Goal: Use online tool/utility: Utilize a website feature to perform a specific function

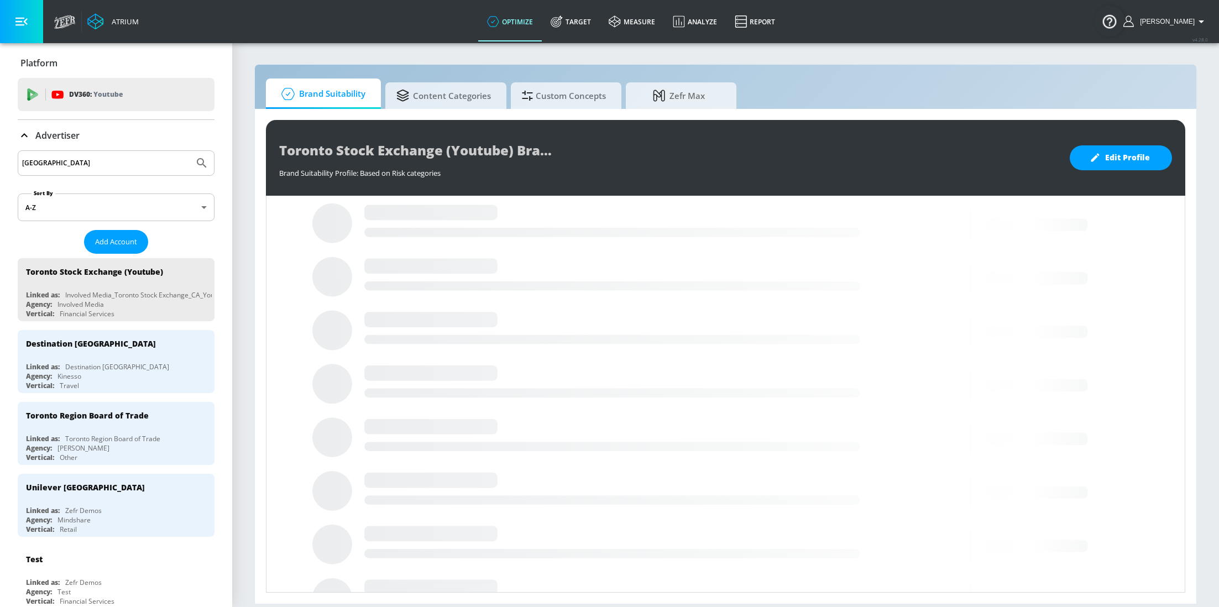
scroll to position [295, 0]
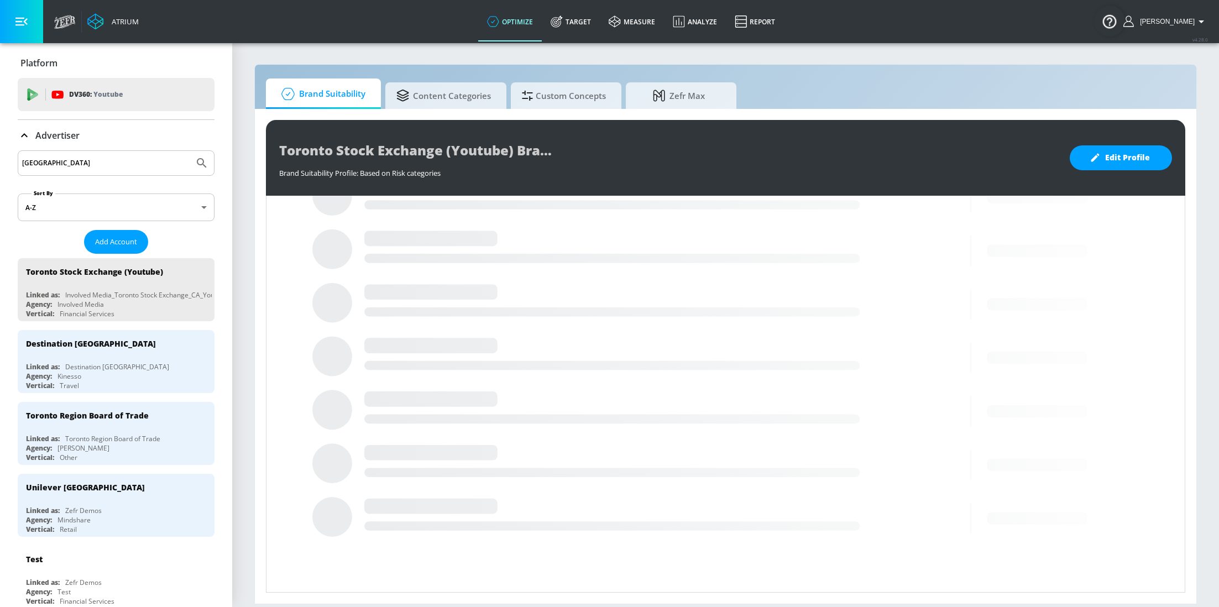
click at [70, 161] on input "Toronto" at bounding box center [105, 163] width 167 height 14
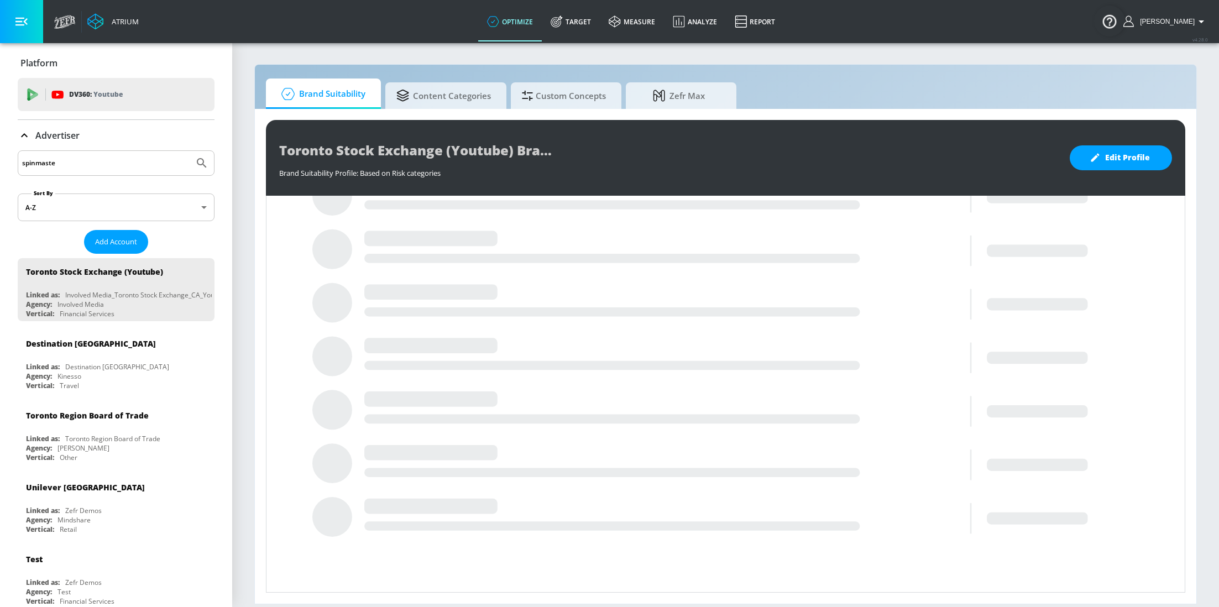
type input "spinmaster"
click at [190, 151] on button "Submit Search" at bounding box center [202, 163] width 24 height 24
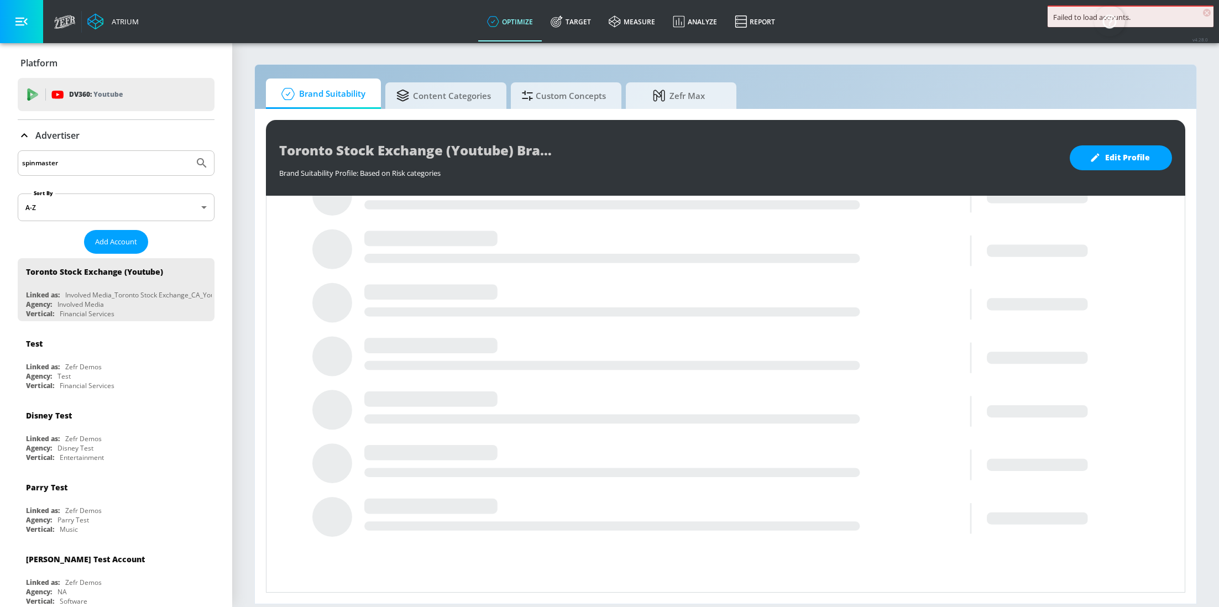
click at [96, 158] on input "spinmaster" at bounding box center [105, 163] width 167 height 14
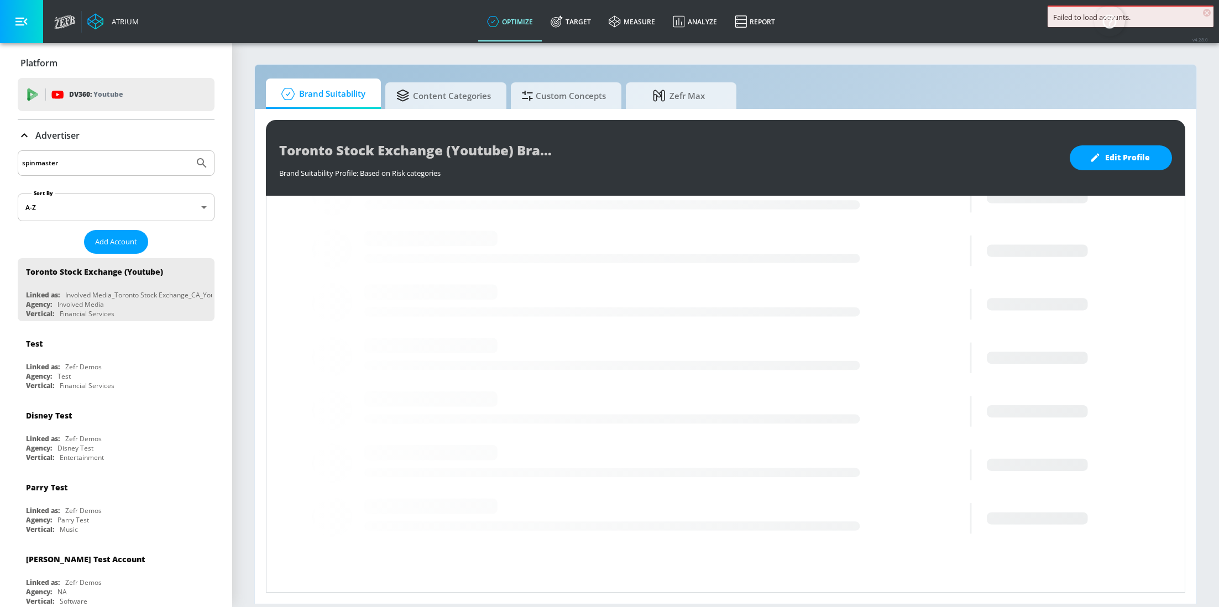
click at [96, 158] on input "spinmaster" at bounding box center [105, 163] width 167 height 14
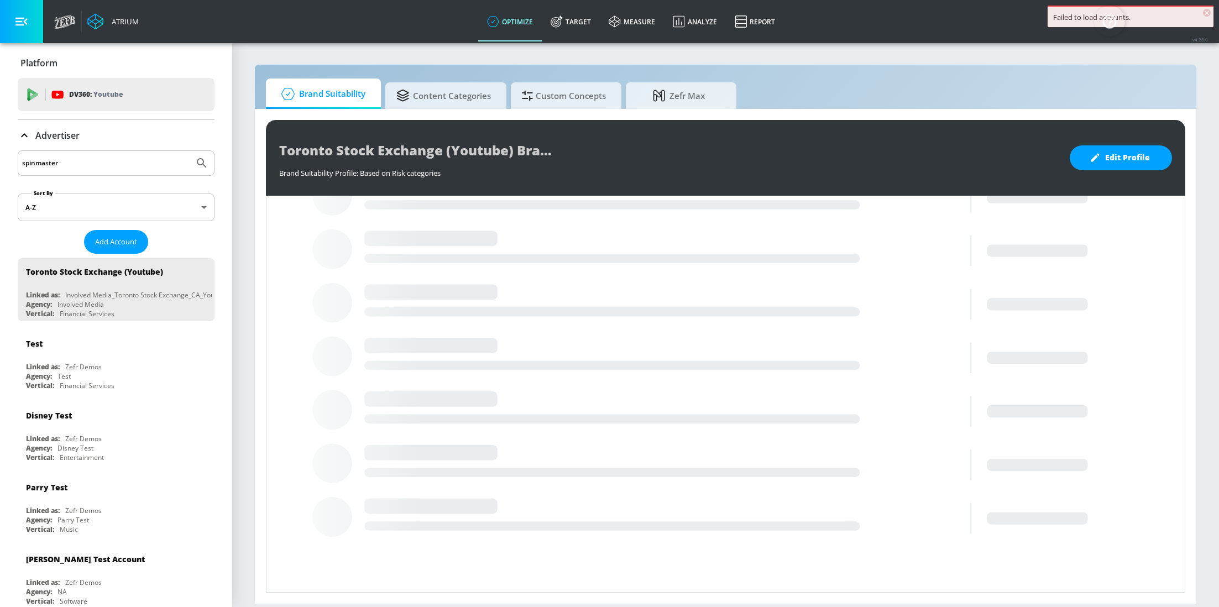
click at [64, 166] on input "spinmaster" at bounding box center [105, 163] width 167 height 14
click at [190, 151] on button "Submit Search" at bounding box center [202, 163] width 24 height 24
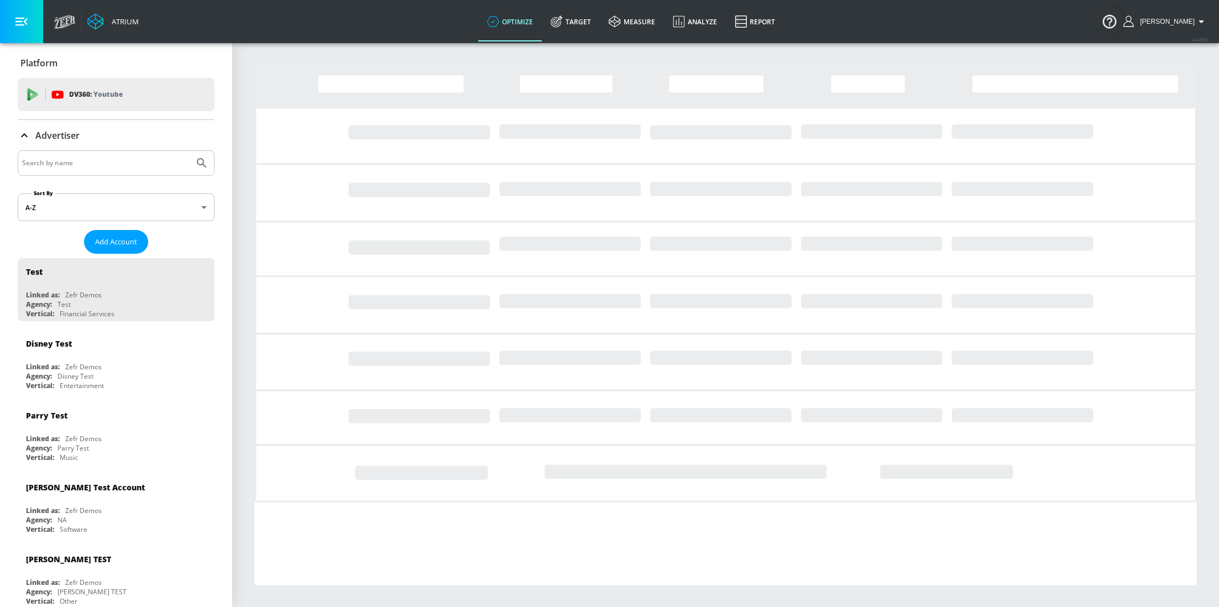
click at [92, 163] on input "Search by name" at bounding box center [105, 163] width 167 height 14
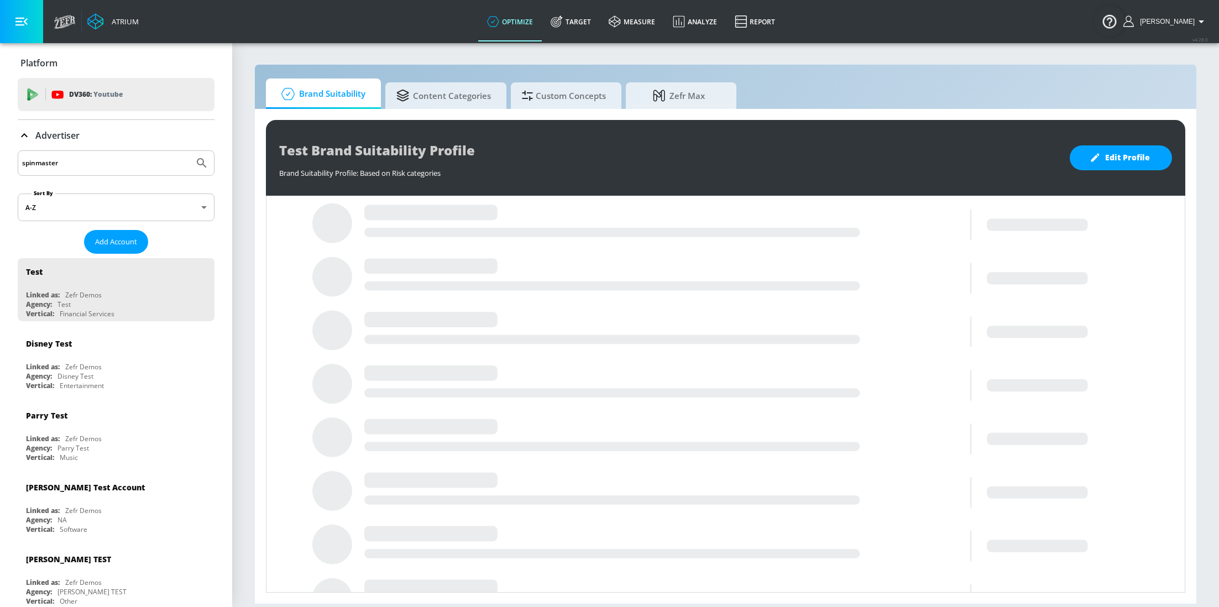
type input "spinmaster"
click at [190, 151] on button "Submit Search" at bounding box center [202, 163] width 24 height 24
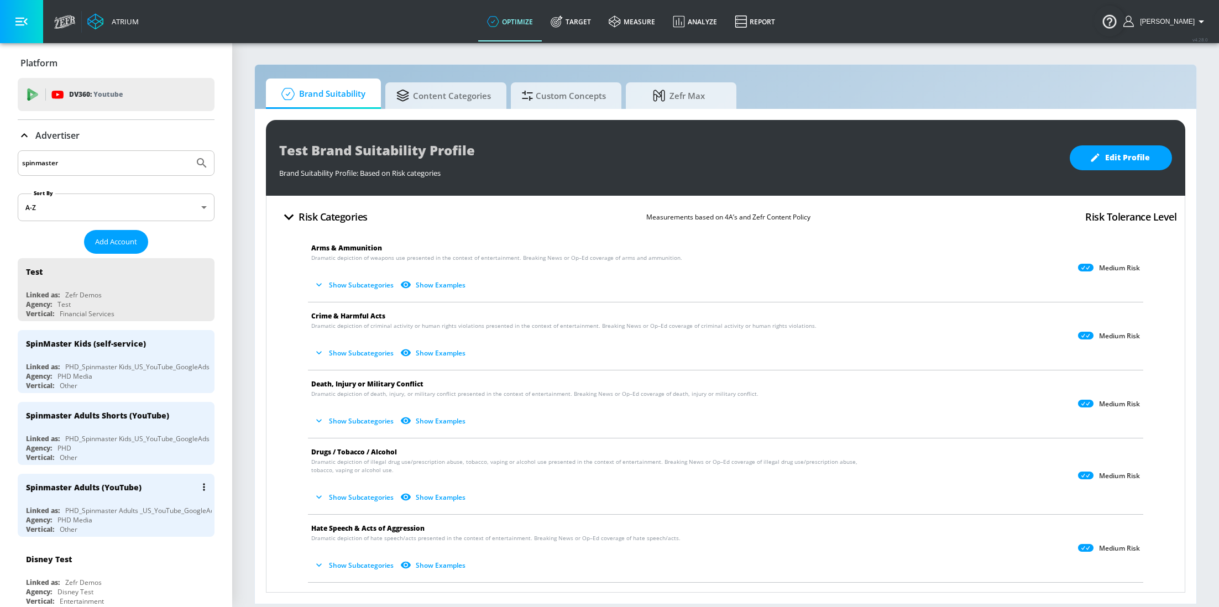
click at [117, 491] on div "Spinmaster Adults (YouTube)" at bounding box center [119, 487] width 186 height 27
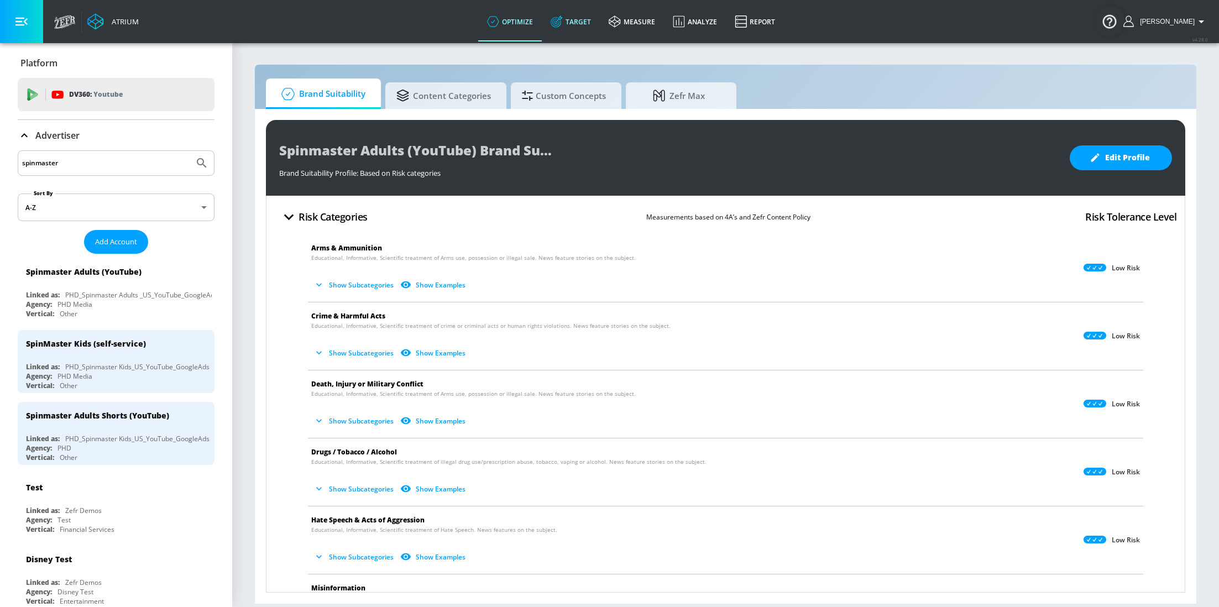
click at [595, 25] on link "Target" at bounding box center [571, 22] width 58 height 40
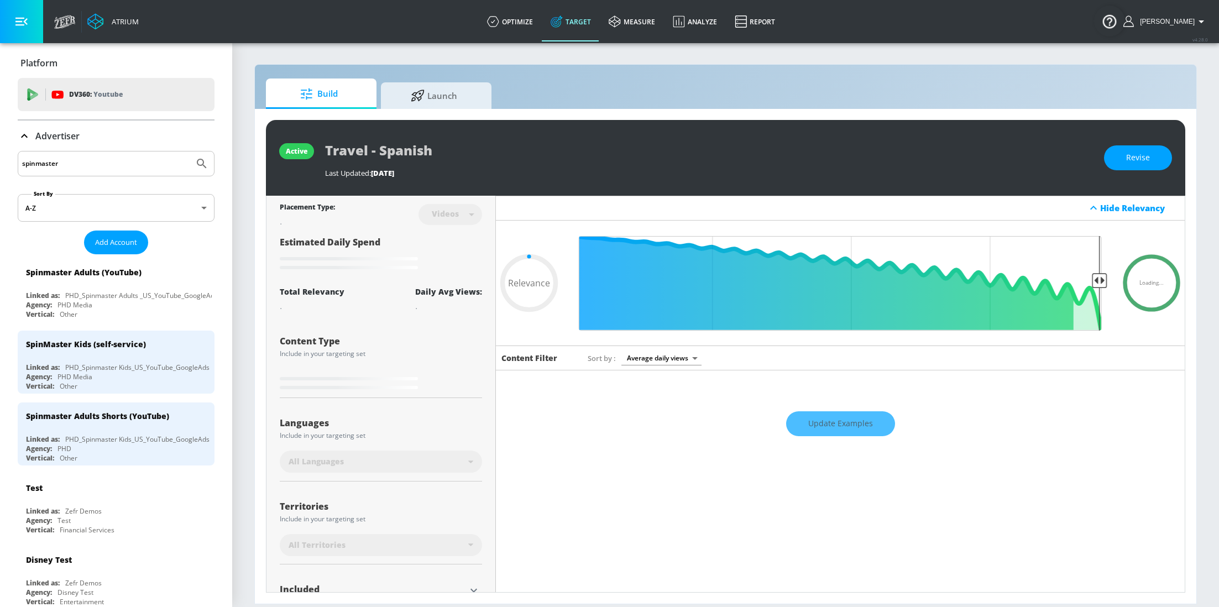
type input "0.05"
click at [476, 99] on link "Launch" at bounding box center [436, 93] width 111 height 30
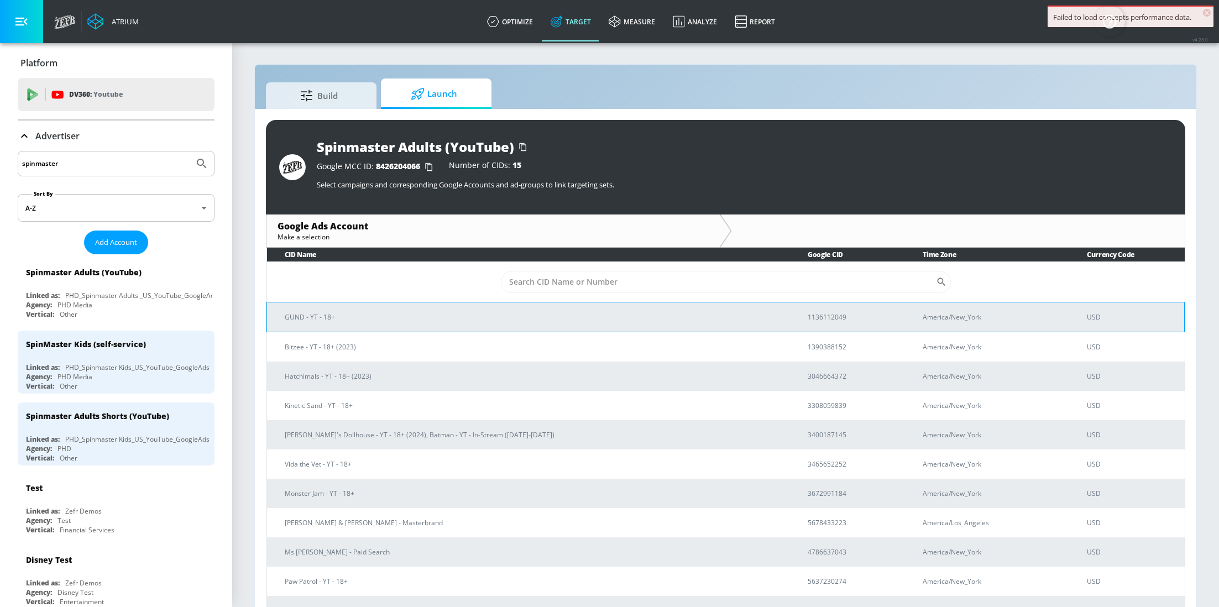
click at [391, 317] on p "GUND - YT - 18+" at bounding box center [533, 317] width 496 height 12
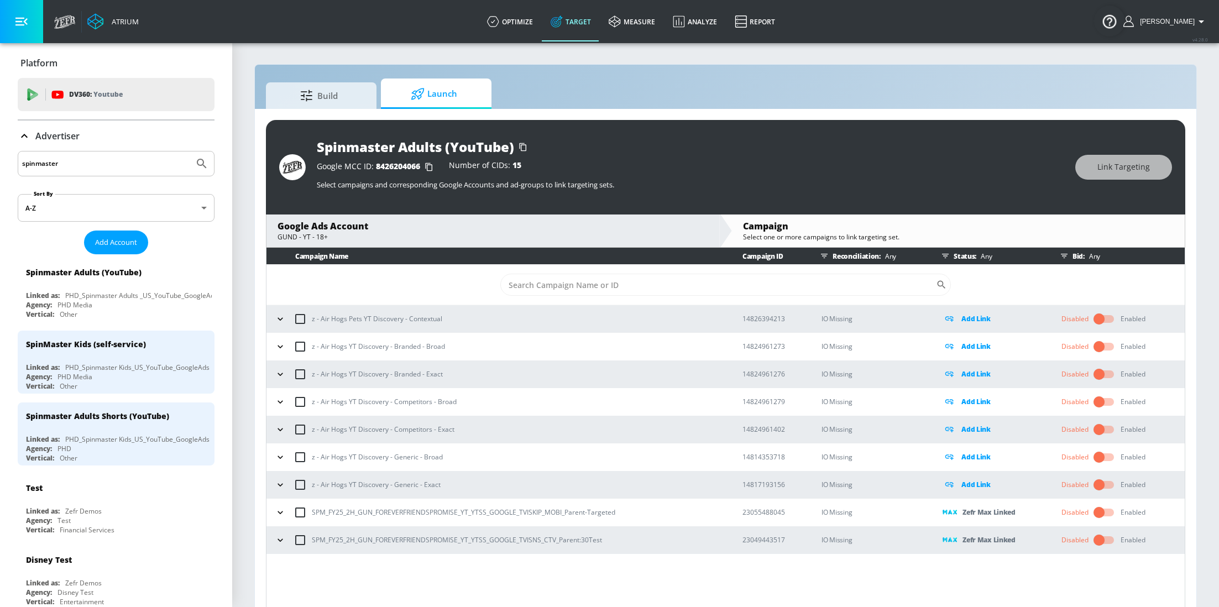
click at [1104, 509] on input "checkbox" at bounding box center [1098, 512] width 63 height 21
